Goal: Task Accomplishment & Management: Complete application form

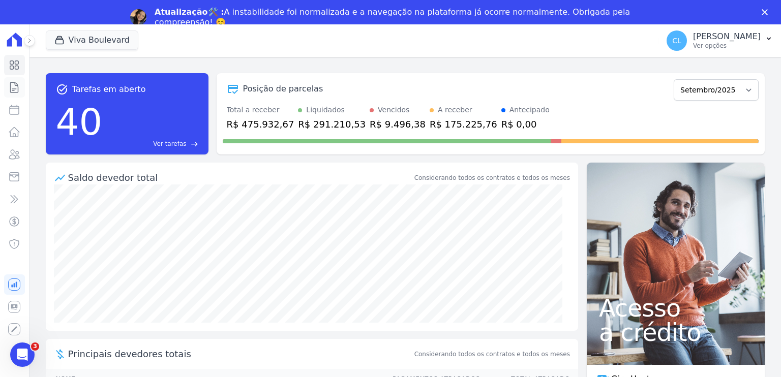
click at [14, 85] on icon at bounding box center [14, 87] width 12 height 12
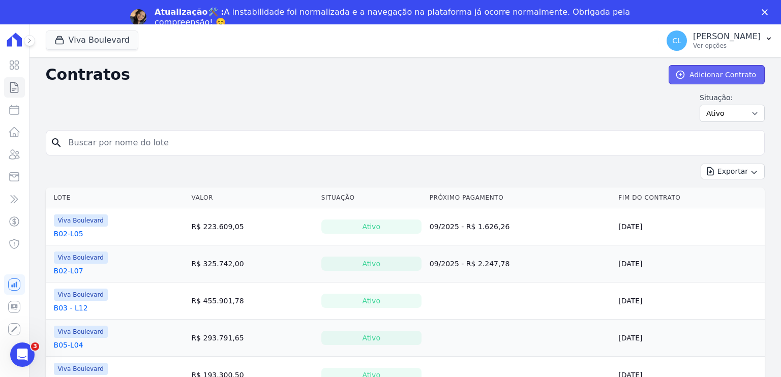
click at [708, 75] on link "Adicionar Contrato" at bounding box center [717, 74] width 96 height 19
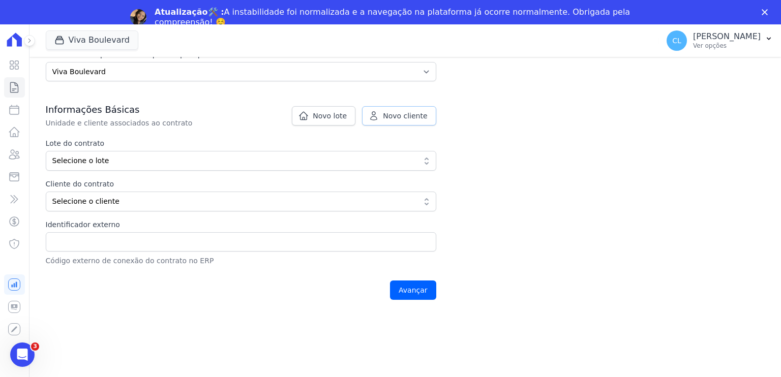
scroll to position [152, 0]
click at [414, 113] on span "Novo cliente" at bounding box center [405, 115] width 44 height 10
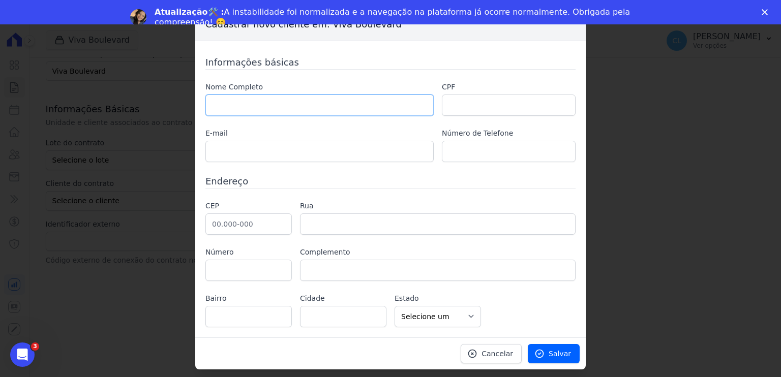
click at [295, 114] on input "text" at bounding box center [319, 105] width 228 height 21
paste input "[PERSON_NAME]"
type input "[PERSON_NAME]"
click at [482, 117] on div "Nome Completo WARLEY GERALDO JAQUES PEREIRA CPF E-mail Número de Telefone" at bounding box center [390, 122] width 370 height 80
click at [482, 108] on input "text" at bounding box center [509, 105] width 134 height 21
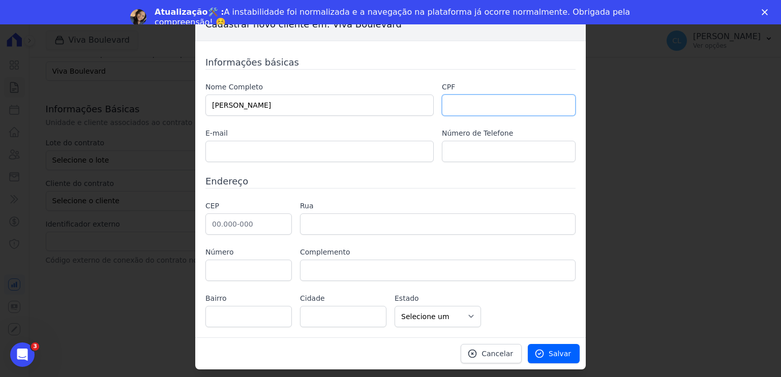
paste input "095.773.816-18"
type input "095.773.816-18"
click at [231, 154] on input "text" at bounding box center [319, 151] width 228 height 21
paste input "warleyjaques@hotmail.com"
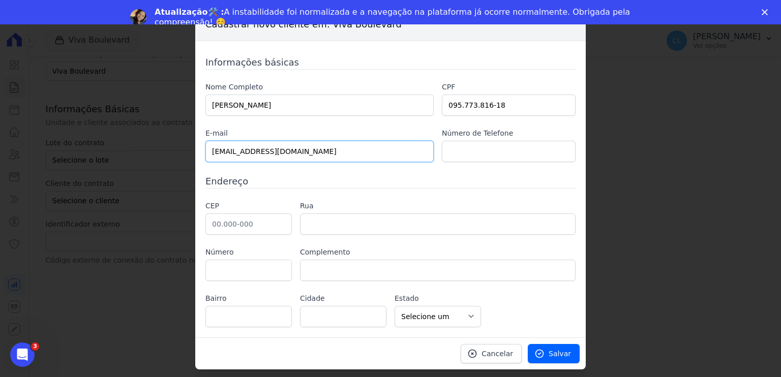
type input "warleyjaques@hotmail.com"
click at [275, 221] on input "text" at bounding box center [248, 224] width 86 height 21
paste input "36.400-053"
type input "36.400-053"
type input "Avenida Prefeito Telesforo Cândido de Rezende"
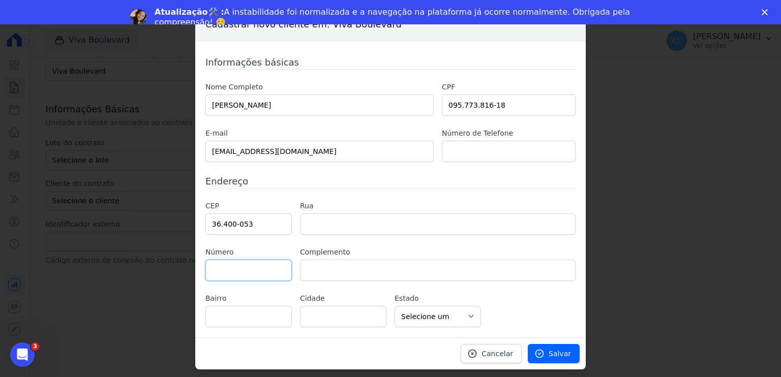
type input "Centro"
type input "Conselheiro Lafaiete"
select select "MG"
type input "639"
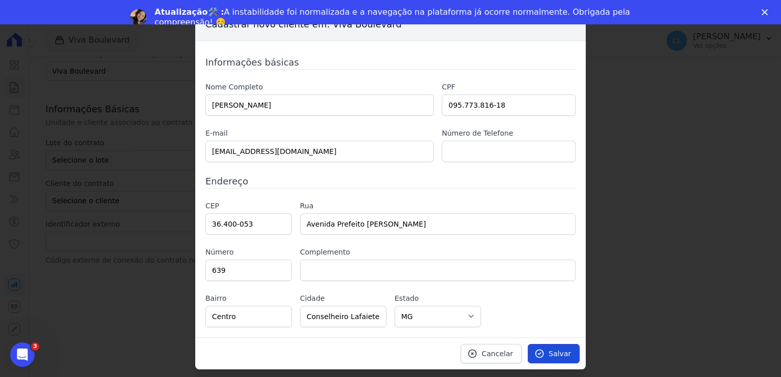
click at [548, 349] on link "Salvar" at bounding box center [554, 353] width 52 height 19
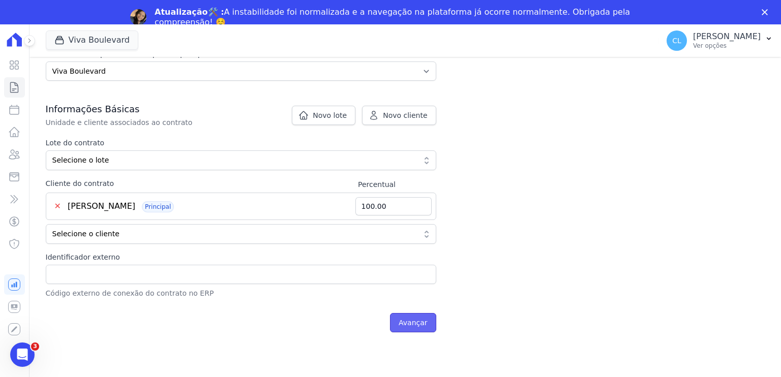
click at [413, 325] on input "Avançar" at bounding box center [413, 322] width 46 height 19
click at [321, 131] on div "Informações Básicas Unidade e cliente associados ao contrato Lote do contrato S…" at bounding box center [241, 201] width 391 height 196
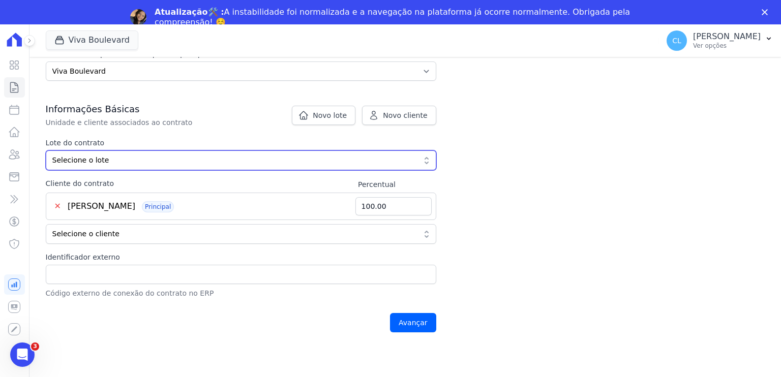
click at [181, 157] on span "Selecione o lote" at bounding box center [233, 160] width 363 height 11
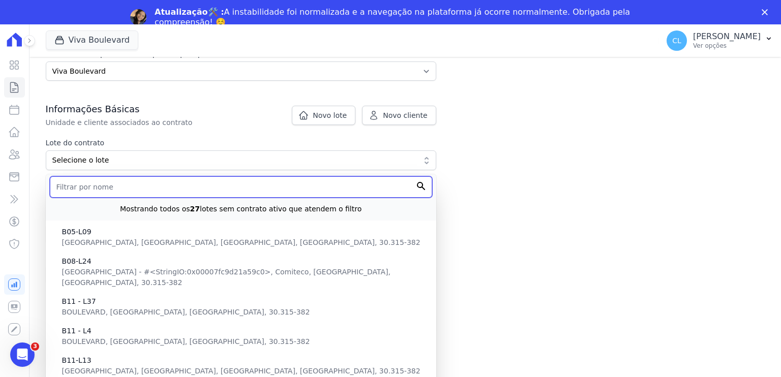
click at [142, 181] on input "text" at bounding box center [241, 187] width 383 height 21
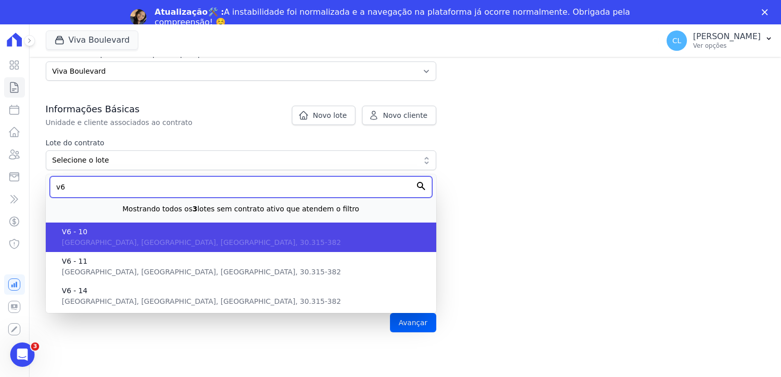
type input "v6"
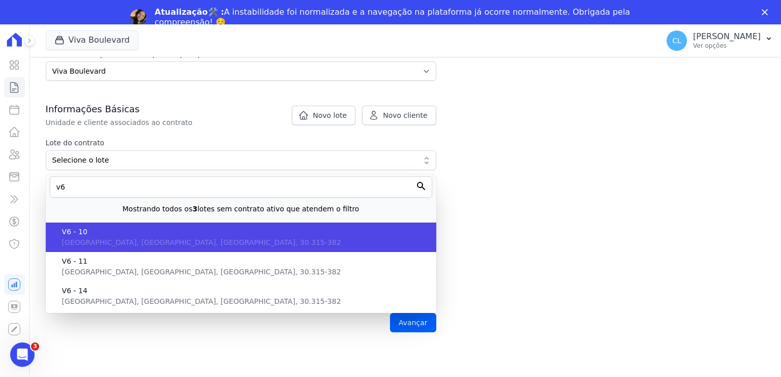
click at [110, 240] on span "VERSAILLES, MG, Belo Horizonte, 30.315-382" at bounding box center [201, 243] width 279 height 8
type input "2cfc8f94-9fda-4d39-9667-82c388ac68c0"
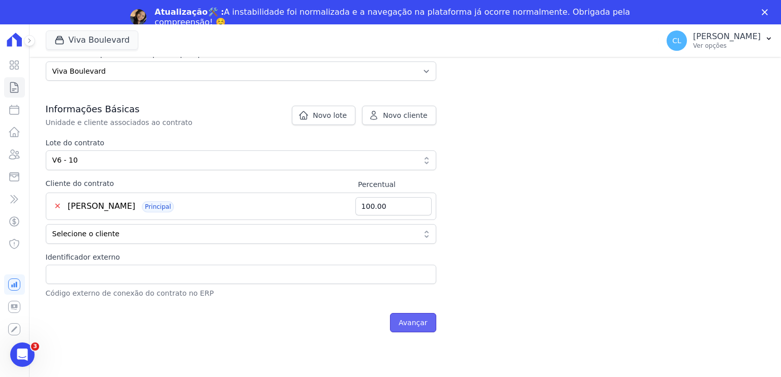
click at [409, 321] on input "Avançar" at bounding box center [413, 322] width 46 height 19
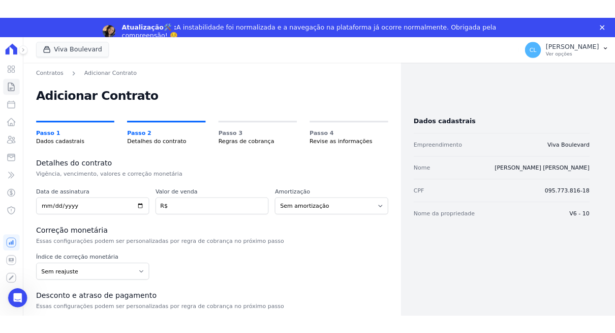
scroll to position [1, 0]
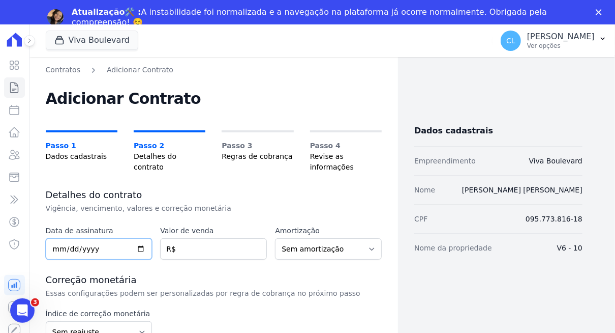
drag, startPoint x: 108, startPoint y: 240, endPoint x: 95, endPoint y: 246, distance: 14.8
click at [108, 240] on input "date" at bounding box center [99, 248] width 107 height 21
type input "[DATE]"
click at [203, 250] on input "number" at bounding box center [213, 248] width 107 height 21
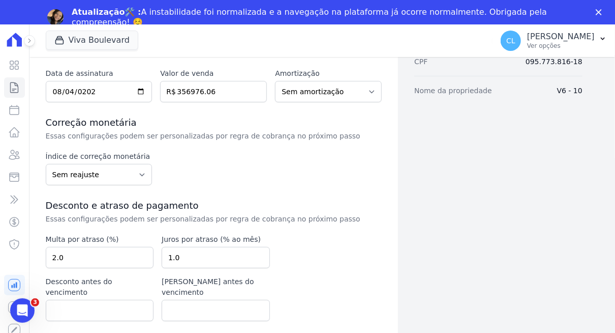
scroll to position [56, 0]
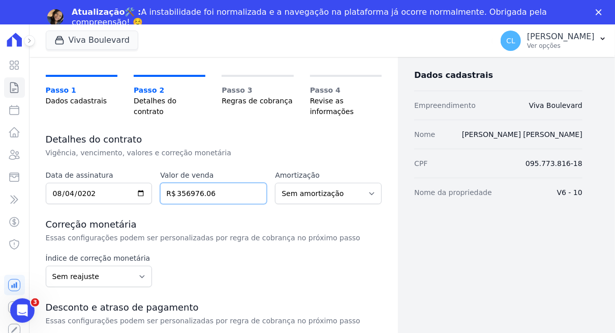
drag, startPoint x: 226, startPoint y: 193, endPoint x: 175, endPoint y: 188, distance: 51.2
click at [175, 188] on input "356976.06" at bounding box center [213, 193] width 107 height 21
type input "177497.62"
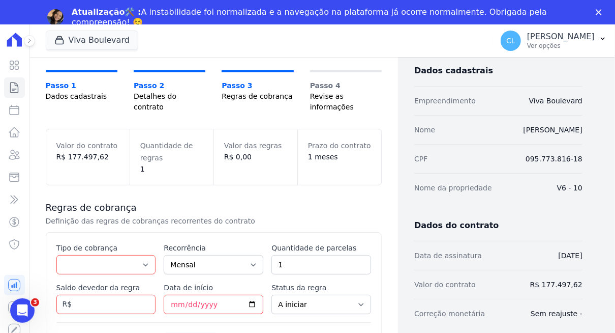
scroll to position [59, 0]
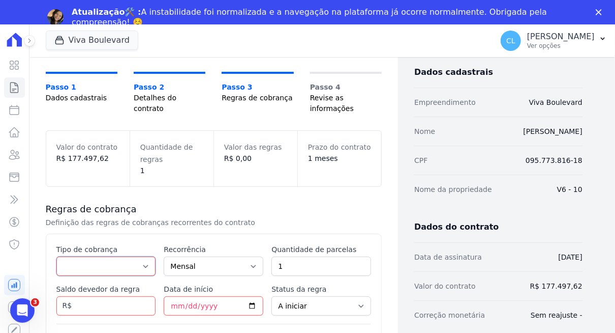
click at [90, 270] on select "Parcela Normal Entrada Sinal Intercalada Chaves Pré-chaves Pós-chaves Impostos …" at bounding box center [106, 265] width 100 height 19
select select "down_payment"
click at [56, 256] on select "Parcela Normal Entrada Sinal Intercalada Chaves Pré-chaves Pós-chaves Impostos …" at bounding box center [106, 265] width 100 height 19
click at [218, 262] on select "Mensal Bimestral Trimestral Semestral Anual" at bounding box center [214, 265] width 100 height 19
click at [90, 303] on input "Saldo devedor da regra" at bounding box center [106, 305] width 100 height 19
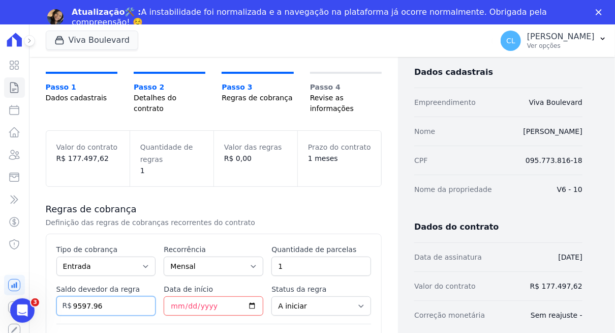
type input "9597.96"
click at [167, 307] on input "Data de início" at bounding box center [214, 305] width 100 height 19
type input "2025-08-06"
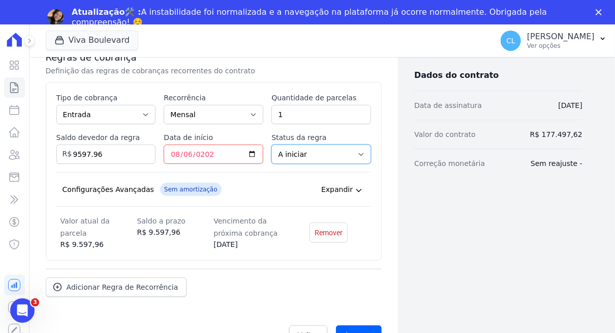
scroll to position [211, 0]
click at [324, 146] on select "A iniciar Em aberto" at bounding box center [322, 153] width 100 height 19
click at [109, 288] on span "Adicionar Regra de Recorrência" at bounding box center [123, 286] width 112 height 10
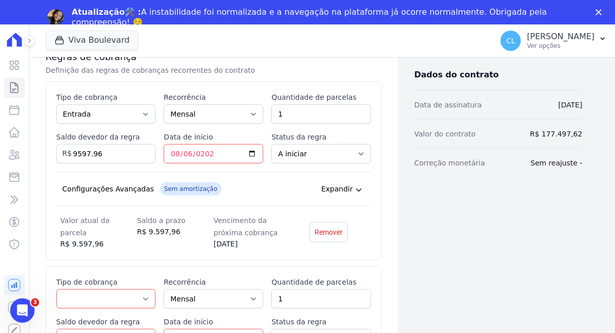
click at [109, 288] on div "Tipo de cobrança Parcela Normal Entrada Sinal Intercalada Chaves Pré-chaves Pós…" at bounding box center [106, 293] width 100 height 32
click at [79, 296] on select "Parcela Normal Entrada Sinal Intercalada Chaves Pré-chaves Pós-chaves Impostos …" at bounding box center [106, 298] width 100 height 19
select select "standard"
click at [56, 289] on select "Parcela Normal Entrada Sinal Intercalada Chaves Pré-chaves Pós-chaves Impostos …" at bounding box center [106, 298] width 100 height 19
drag, startPoint x: 317, startPoint y: 295, endPoint x: 262, endPoint y: 295, distance: 54.9
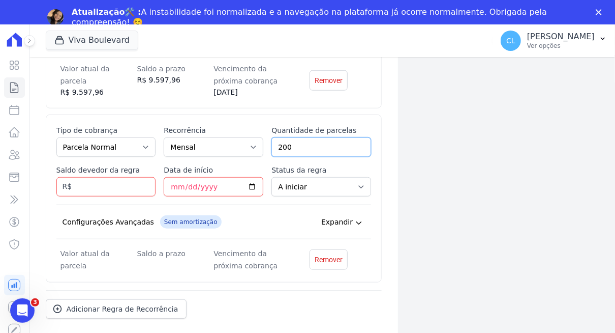
scroll to position [364, 0]
type input "200"
click at [125, 187] on input "Saldo devedor da regra" at bounding box center [106, 185] width 100 height 19
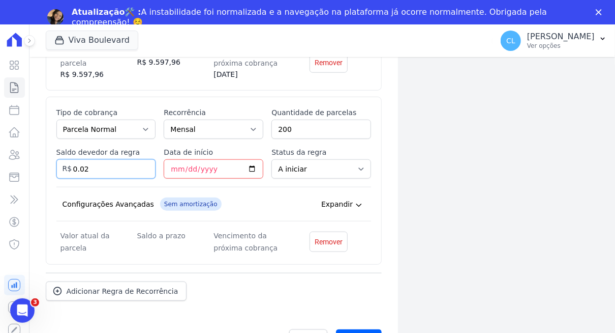
scroll to position [388, 0]
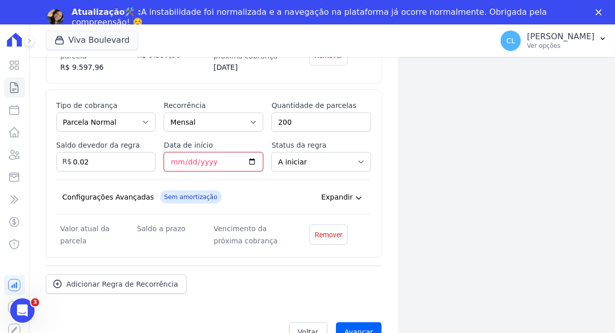
click at [171, 160] on input "Data de início" at bounding box center [214, 161] width 100 height 19
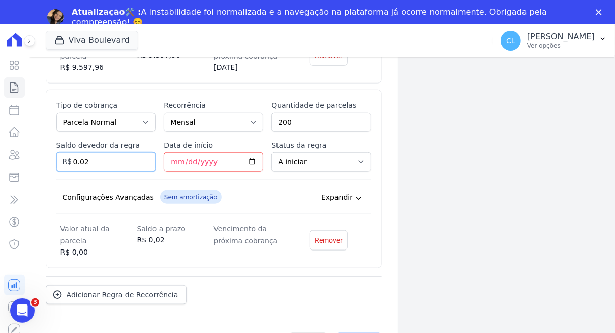
drag, startPoint x: 124, startPoint y: 166, endPoint x: 70, endPoint y: 166, distance: 54.4
click at [70, 166] on input "0.02" at bounding box center [106, 161] width 100 height 19
type input "1330.00"
type input "2025-09-20"
click at [153, 240] on dd "R$ 1.330,00" at bounding box center [175, 239] width 77 height 11
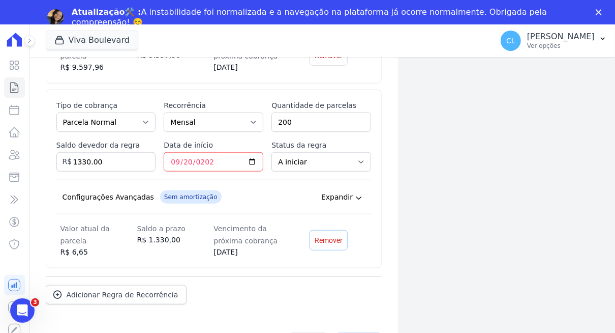
click at [325, 238] on span "Remover" at bounding box center [329, 240] width 28 height 10
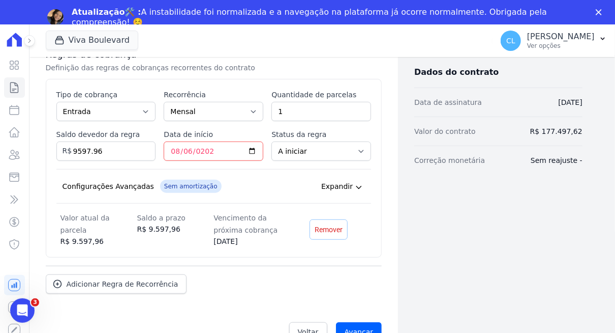
click at [321, 230] on span "Remover" at bounding box center [329, 229] width 28 height 10
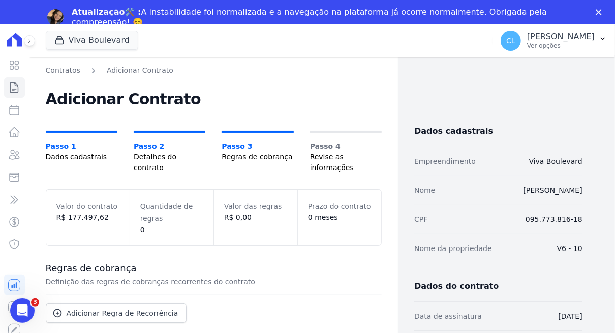
scroll to position [39, 0]
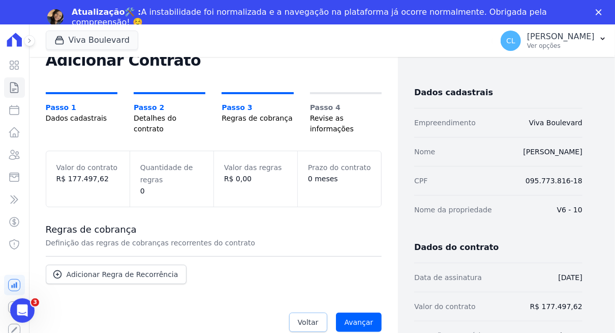
click at [315, 321] on span "Voltar" at bounding box center [308, 322] width 21 height 10
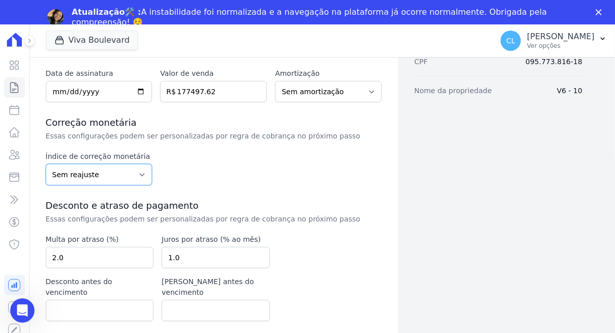
click at [130, 176] on select "Sem reajuste Média dos últimos 12 meses acumulado de INCCM Média dos últimos 12…" at bounding box center [99, 174] width 107 height 21
click at [144, 172] on select "Sem reajuste Média dos últimos 12 meses acumulado de INCCM Média dos últimos 12…" at bounding box center [99, 174] width 107 height 21
click at [142, 173] on select "Sem reajuste Média dos últimos 12 meses acumulado de INCCM Média dos últimos 12…" at bounding box center [99, 174] width 107 height 21
select select "ipca"
click at [46, 164] on select "Sem reajuste Média dos últimos 12 meses acumulado de INCCM Média dos últimos 12…" at bounding box center [99, 174] width 107 height 21
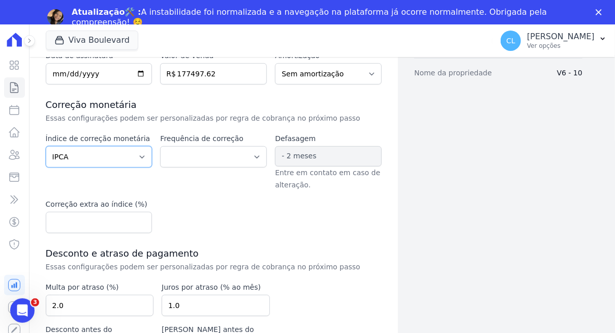
scroll to position [224, 0]
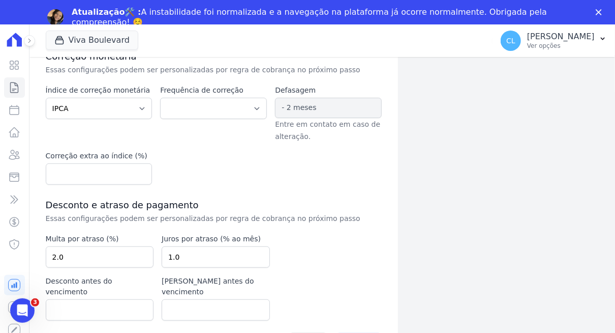
click at [599, 10] on icon "Fechar" at bounding box center [599, 12] width 6 height 6
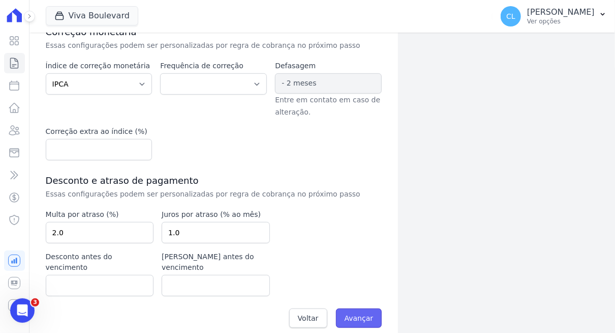
click at [361, 313] on input "Avançar" at bounding box center [359, 317] width 46 height 19
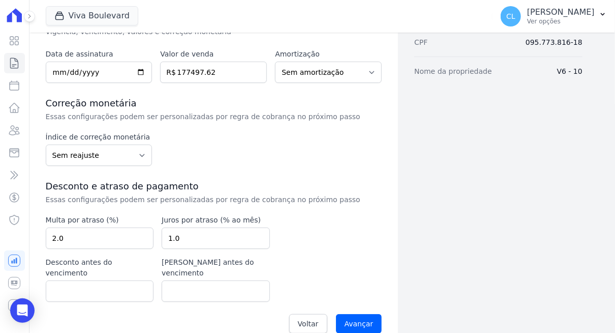
scroll to position [192, 0]
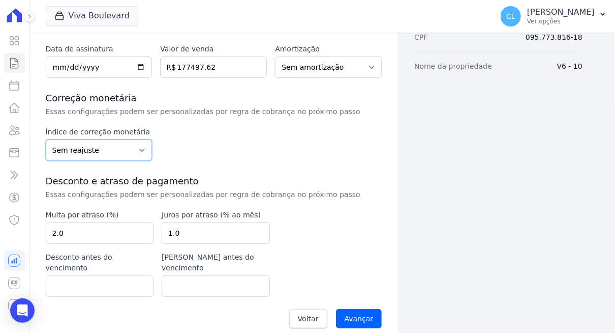
click at [135, 145] on select "Sem reajuste Média dos últimos 12 meses acumulado de INCCM Média dos últimos 12…" at bounding box center [99, 149] width 107 height 21
click at [138, 146] on select "Sem reajuste Média dos últimos 12 meses acumulado de INCCM Média dos últimos 12…" at bounding box center [99, 149] width 107 height 21
select select "ipca"
click at [46, 139] on select "Sem reajuste Média dos últimos 12 meses acumulado de INCCM Média dos últimos 12…" at bounding box center [99, 149] width 107 height 21
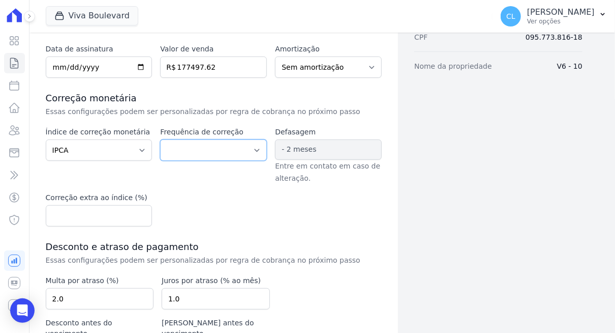
click at [200, 150] on select "Corrigido semestralmente Corrigido mensalmente Corrigido anualmente" at bounding box center [213, 149] width 107 height 21
select select "yearly"
click at [160, 139] on select "Corrigido semestralmente Corrigido mensalmente Corrigido anualmente" at bounding box center [213, 149] width 107 height 21
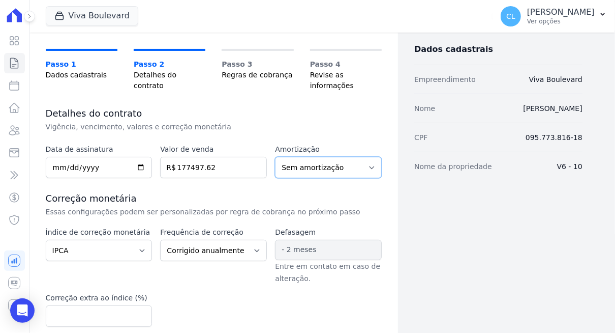
click at [350, 169] on select "Sem amortização Price Sac" at bounding box center [328, 167] width 107 height 21
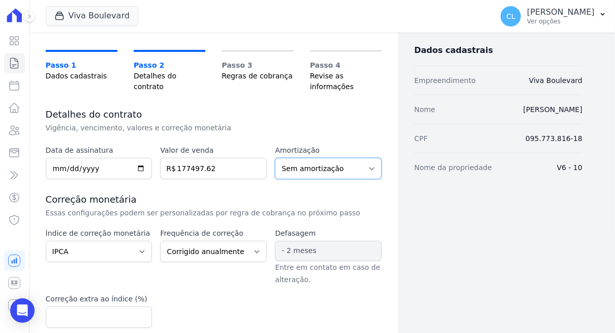
click at [363, 165] on select "Sem amortização Price Sac" at bounding box center [328, 168] width 107 height 21
click at [366, 166] on select "Sem amortização Price Sac" at bounding box center [328, 168] width 107 height 21
select select "price"
click at [275, 158] on select "Sem amortização Price Sac" at bounding box center [328, 168] width 107 height 21
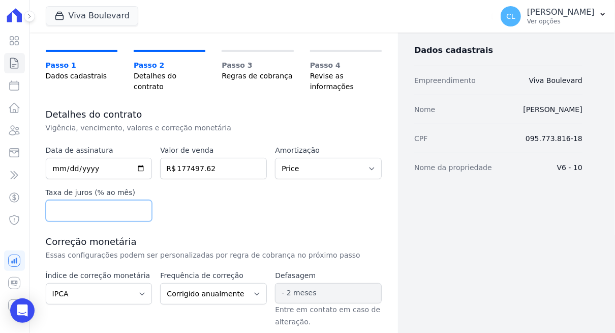
click at [115, 210] on input "number" at bounding box center [99, 210] width 107 height 21
type input "0.5"
click at [245, 211] on div "Data de assinatura [DATE] Valor de venda 177497.62 R$ Amortização Sem amortizaç…" at bounding box center [214, 183] width 337 height 76
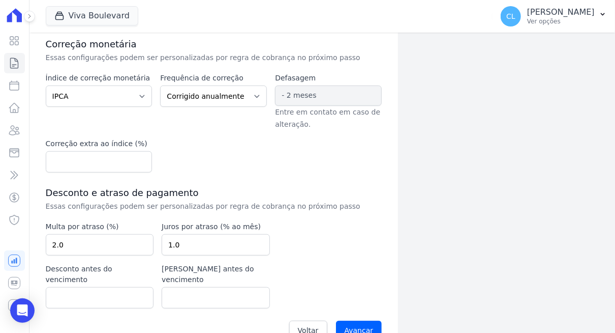
scroll to position [266, 0]
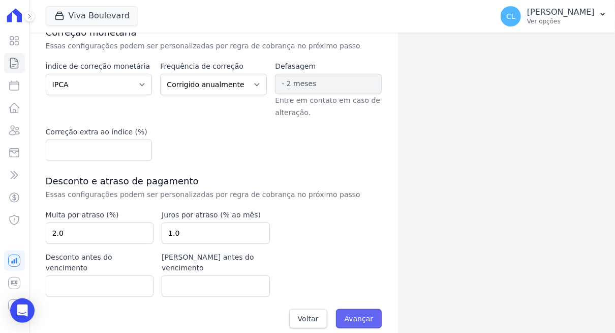
click at [359, 309] on input "Avançar" at bounding box center [359, 318] width 46 height 19
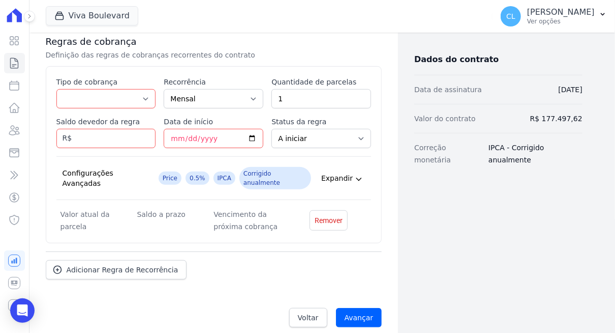
scroll to position [203, 0]
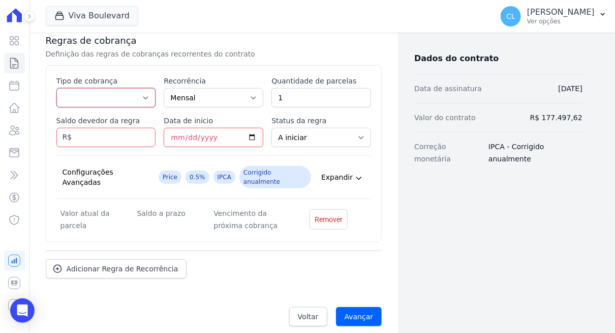
click at [141, 99] on select "Parcela Normal Entrada Sinal Intercalada Chaves Pré-chaves Pós-chaves Impostos …" at bounding box center [106, 97] width 100 height 19
click at [141, 96] on select "Parcela Normal Entrada Sinal Intercalada Chaves Pré-chaves Pós-chaves Impostos …" at bounding box center [106, 97] width 100 height 19
select select "down_payment"
click at [56, 88] on select "Parcela Normal Entrada Sinal Intercalada Chaves Pré-chaves Pós-chaves Impostos …" at bounding box center [106, 97] width 100 height 19
click at [113, 141] on input "Saldo devedor da regra" at bounding box center [106, 137] width 100 height 19
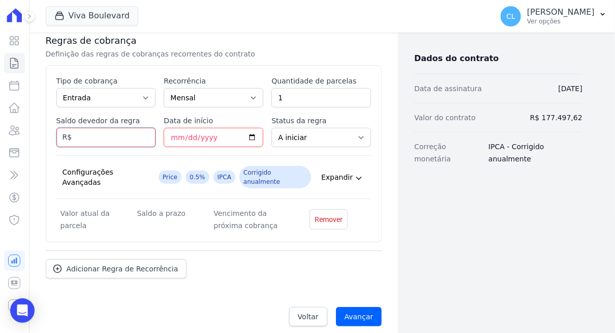
click at [98, 137] on input "Saldo devedor da regra" at bounding box center [106, 137] width 100 height 19
type input "9597.96"
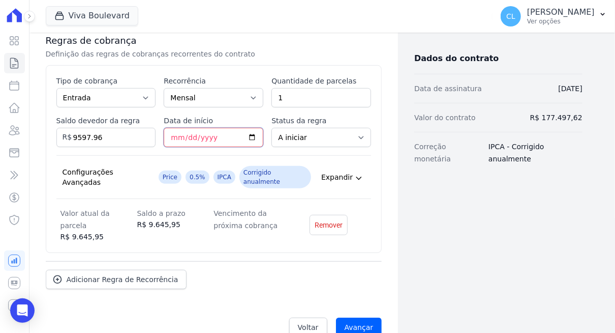
click at [172, 134] on input "Data de início" at bounding box center [214, 137] width 100 height 19
type input "2025-08-06"
click at [119, 274] on span "Adicionar Regra de Recorrência" at bounding box center [123, 279] width 112 height 10
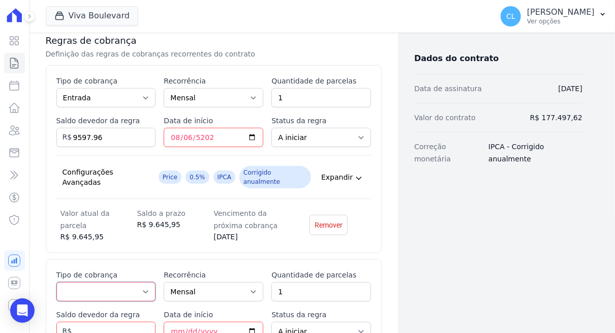
click at [112, 282] on select "Parcela Normal Entrada Sinal Intercalada Chaves Pré-chaves Pós-chaves Impostos …" at bounding box center [106, 291] width 100 height 19
select select "standard"
click at [56, 282] on select "Parcela Normal Entrada Sinal Intercalada Chaves Pré-chaves Pós-chaves Impostos …" at bounding box center [106, 291] width 100 height 19
drag, startPoint x: 294, startPoint y: 282, endPoint x: 250, endPoint y: 275, distance: 44.3
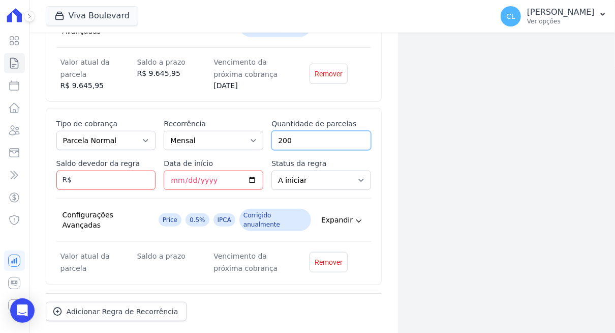
scroll to position [356, 0]
type input "200"
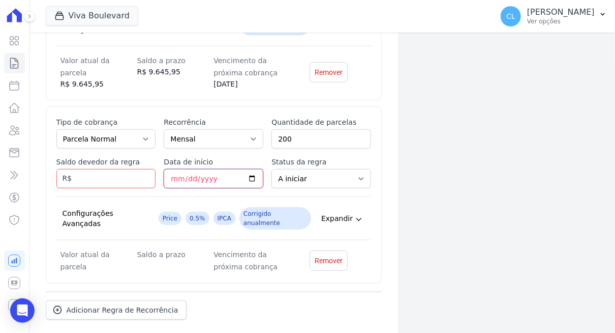
click at [169, 169] on input "Data de início" at bounding box center [214, 178] width 100 height 19
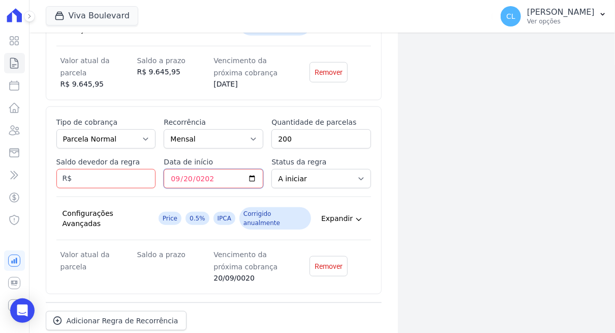
type input "2025-09-20"
click at [103, 173] on input "Saldo devedor da regra" at bounding box center [106, 178] width 100 height 19
drag, startPoint x: 118, startPoint y: 171, endPoint x: 73, endPoint y: 162, distance: 45.7
click at [73, 169] on input "266000.00" at bounding box center [106, 178] width 100 height 19
type input "167899.66"
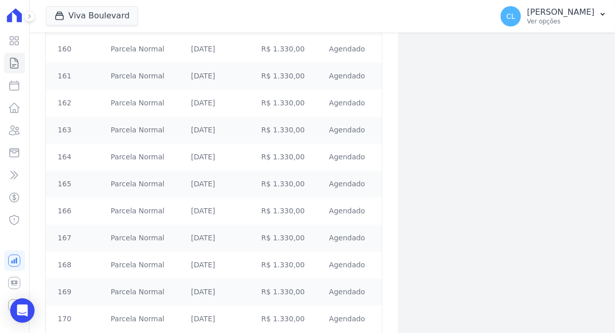
scroll to position [5392, 0]
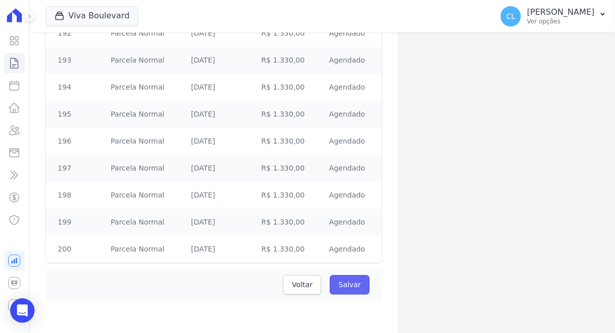
click at [339, 284] on input "Salvar" at bounding box center [350, 284] width 40 height 19
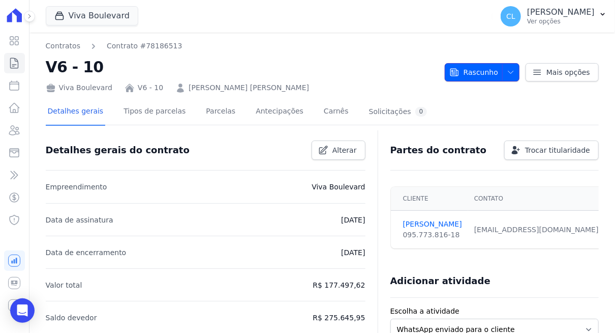
click at [509, 71] on icon "button" at bounding box center [511, 72] width 8 height 8
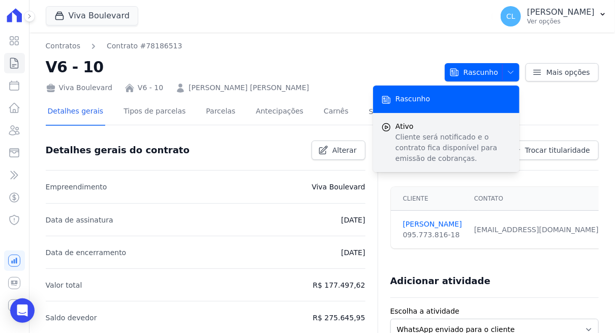
click at [423, 134] on p "Cliente será notificado e o contrato fica disponível para emissão de cobranças." at bounding box center [454, 148] width 116 height 32
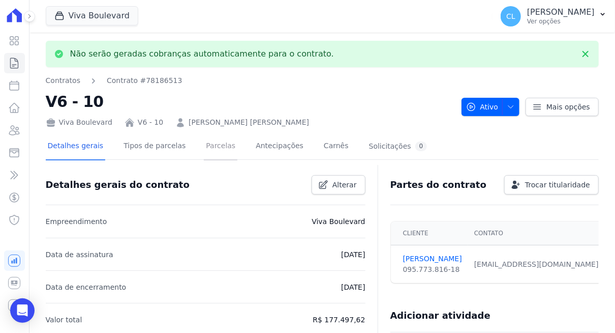
click at [212, 148] on link "Parcelas" at bounding box center [221, 146] width 34 height 27
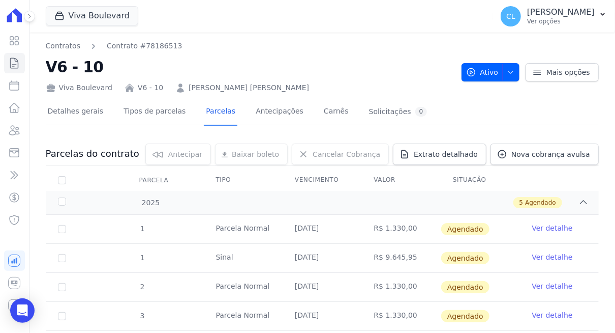
click at [541, 256] on link "Ver detalhe" at bounding box center [553, 257] width 41 height 10
click at [540, 256] on link "Ver detalhe" at bounding box center [553, 257] width 41 height 10
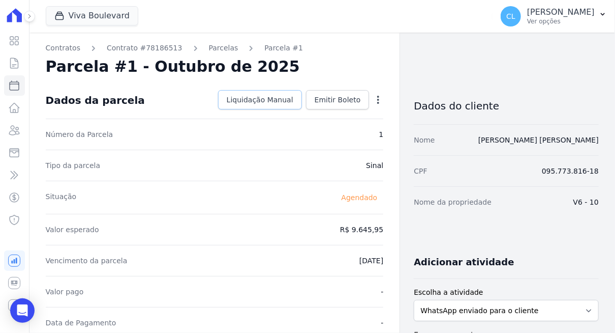
click at [255, 104] on span "Liquidação Manual" at bounding box center [260, 100] width 67 height 10
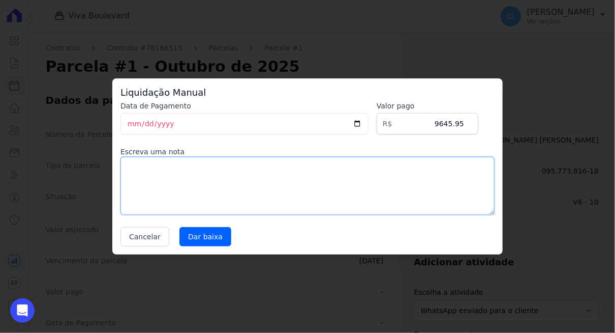
click at [288, 161] on textarea at bounding box center [308, 186] width 374 height 58
type textarea "Pago via conta pronta"
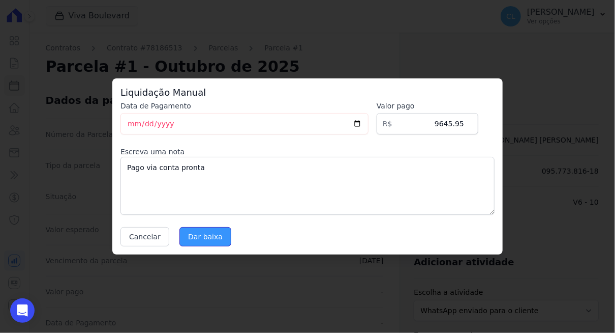
click at [202, 236] on input "Dar baixa" at bounding box center [206, 236] width 52 height 19
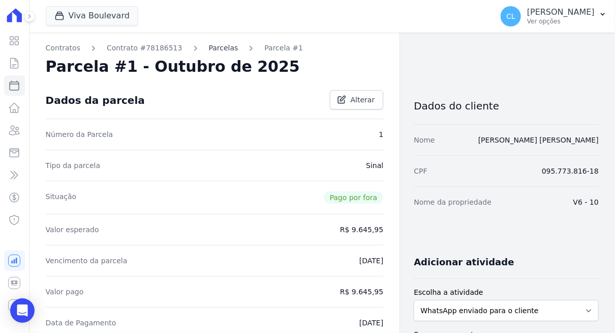
click at [211, 48] on link "Parcelas" at bounding box center [224, 48] width 30 height 11
